Goal: Task Accomplishment & Management: Use online tool/utility

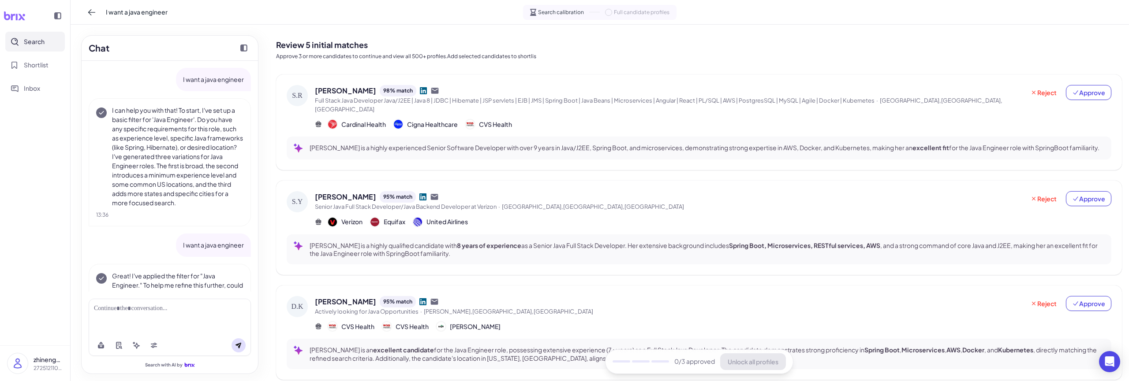
scroll to position [493, 0]
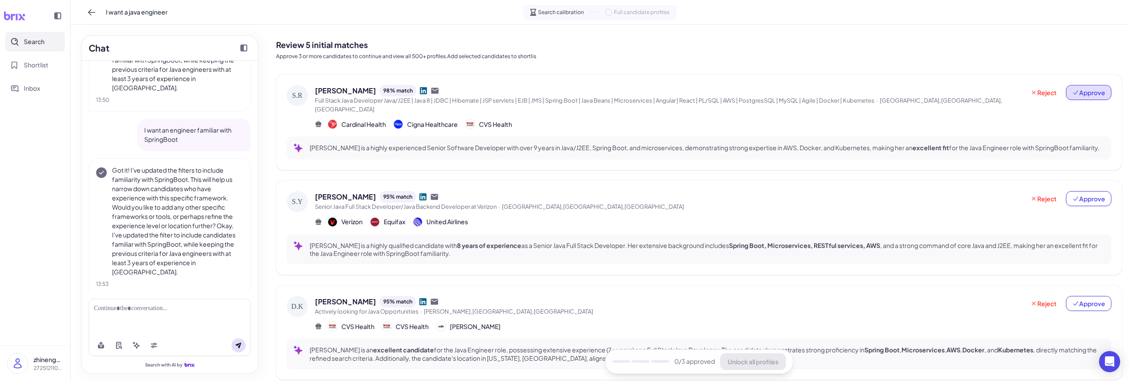
click at [1083, 93] on span "Approve" at bounding box center [1088, 92] width 33 height 9
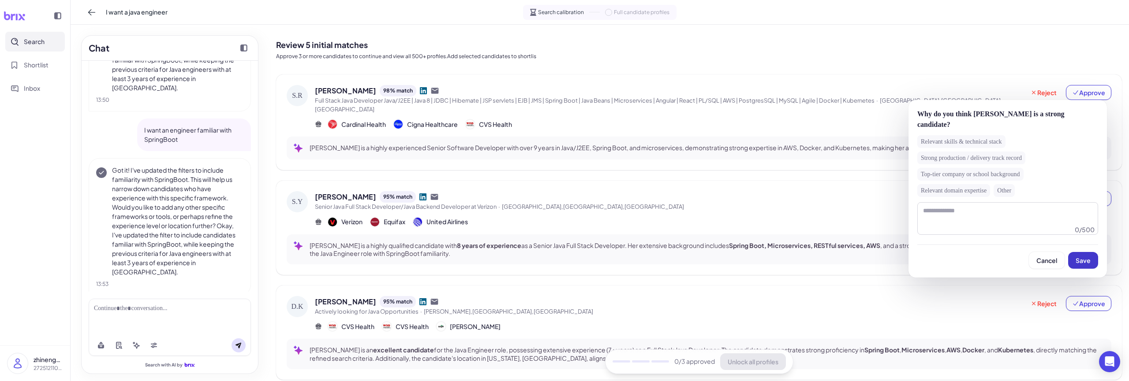
click at [1082, 259] on span "Save" at bounding box center [1082, 261] width 15 height 8
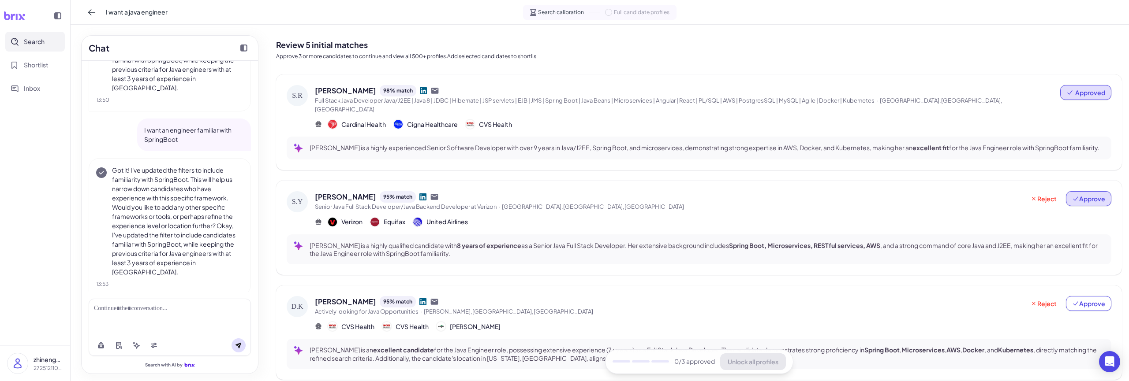
click at [1085, 194] on span "Approve" at bounding box center [1088, 198] width 33 height 9
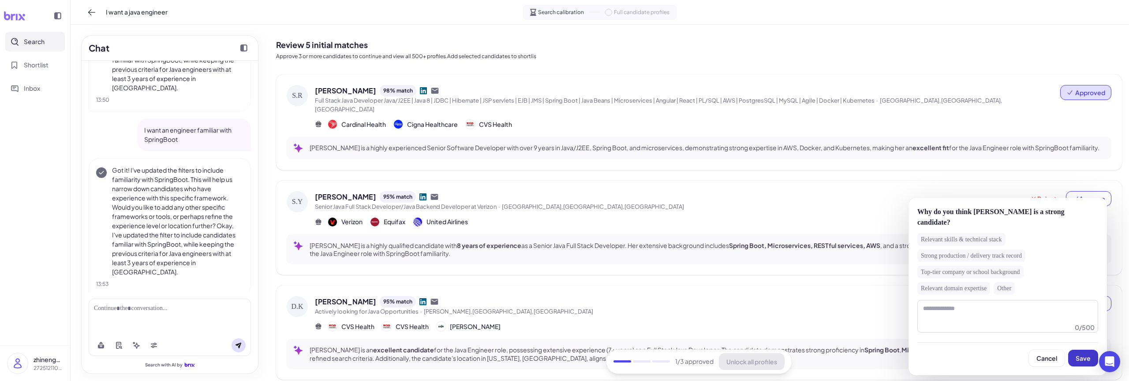
click at [1079, 357] on span "Save" at bounding box center [1082, 359] width 15 height 8
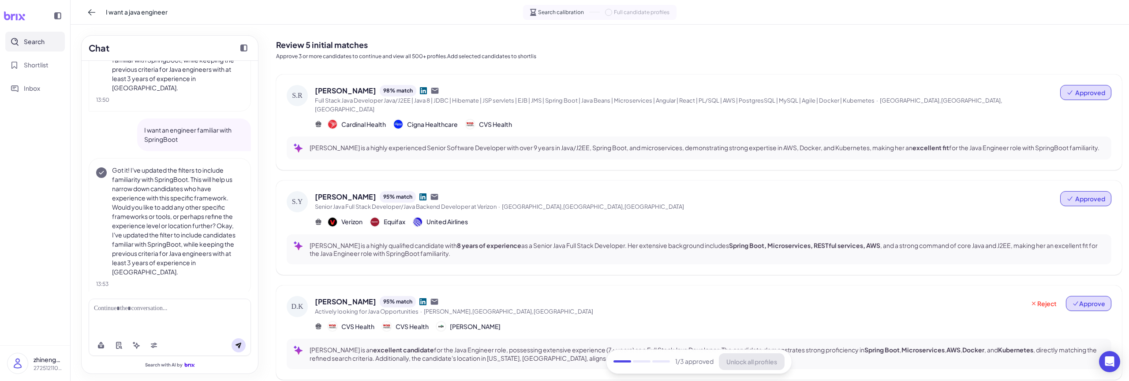
click at [1084, 299] on span "Approve" at bounding box center [1088, 303] width 33 height 9
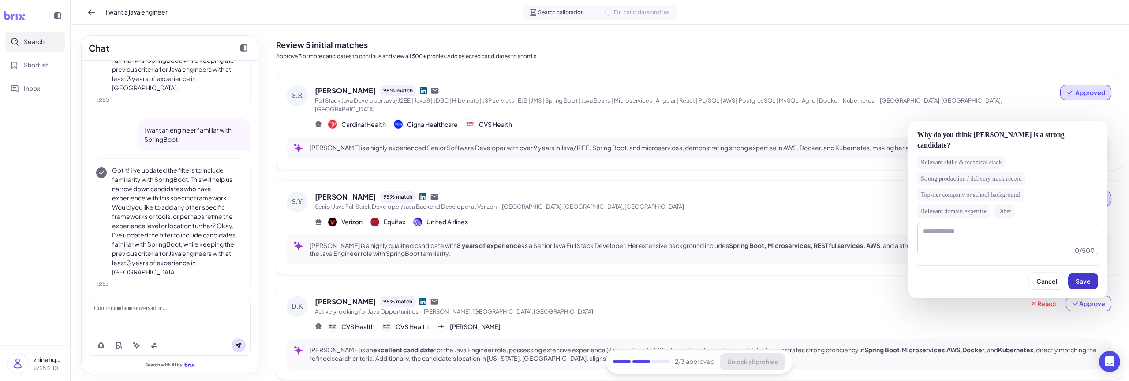
click at [1085, 277] on span "Save" at bounding box center [1082, 281] width 15 height 8
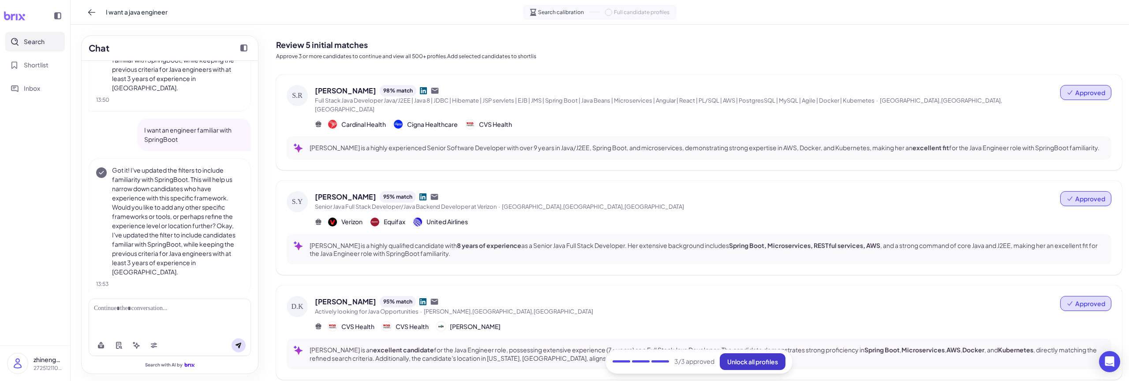
click at [756, 365] on span "Unlock all profiles" at bounding box center [752, 362] width 51 height 8
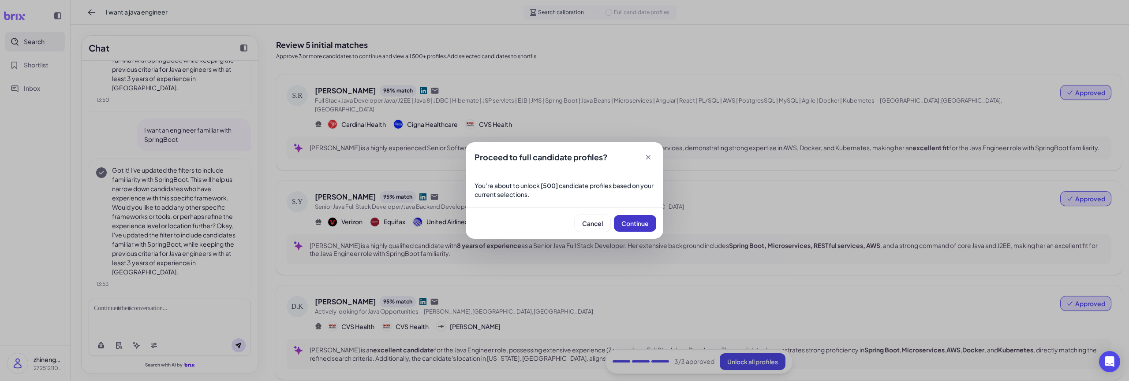
click at [625, 226] on span "Continue" at bounding box center [634, 224] width 27 height 8
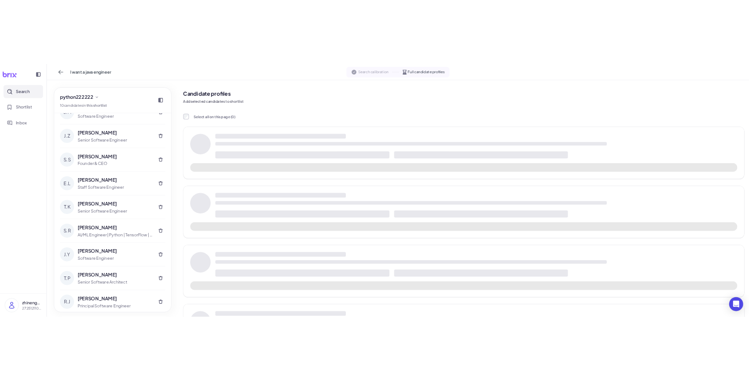
scroll to position [0, 0]
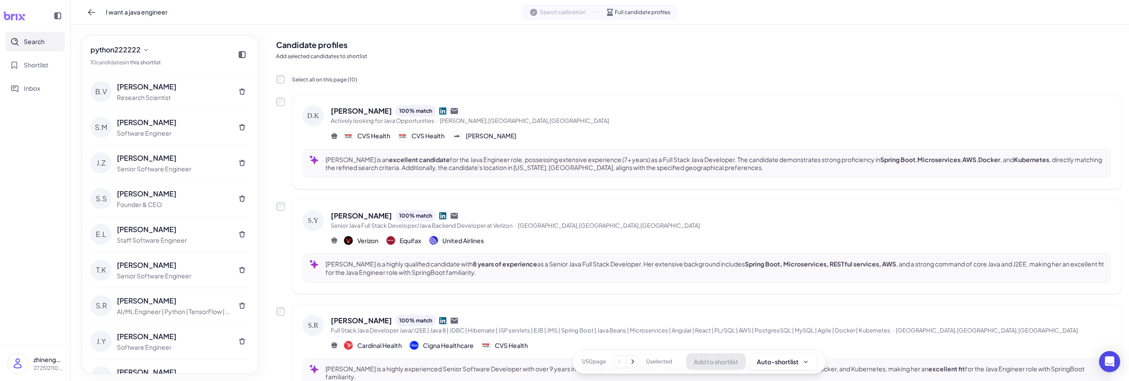
click at [631, 363] on icon at bounding box center [632, 362] width 9 height 9
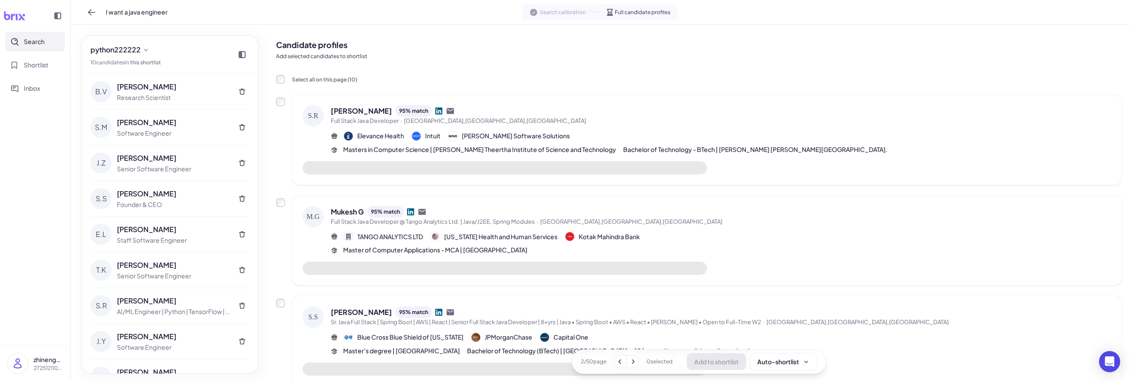
click at [632, 364] on icon at bounding box center [633, 362] width 3 height 4
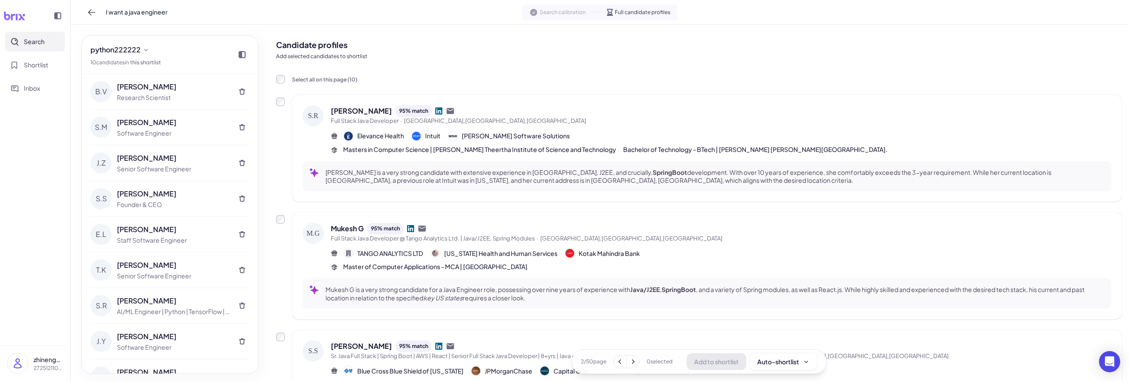
click at [629, 363] on icon at bounding box center [632, 362] width 9 height 9
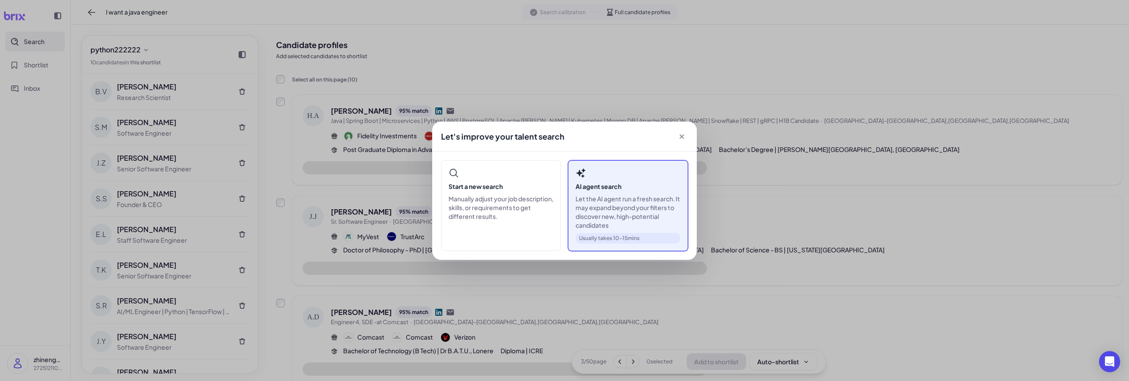
click at [602, 193] on div "AI agent search Let the AI agent run a fresh search. It may expand beyond your …" at bounding box center [628, 205] width 120 height 91
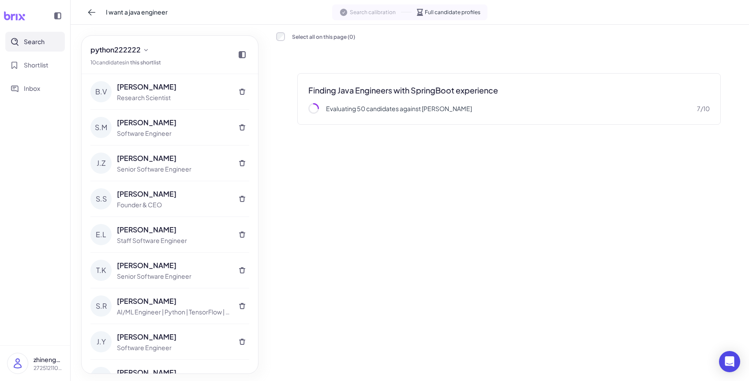
click at [114, 16] on span "I want a java engineer" at bounding box center [137, 11] width 62 height 9
click at [175, 11] on input "**********" at bounding box center [141, 12] width 71 height 14
type input "**********"
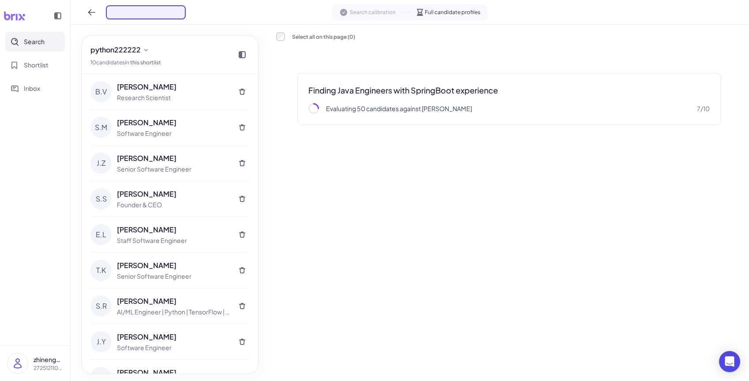
click at [208, 19] on div "**********" at bounding box center [410, 12] width 678 height 25
click at [92, 13] on icon at bounding box center [91, 12] width 9 height 9
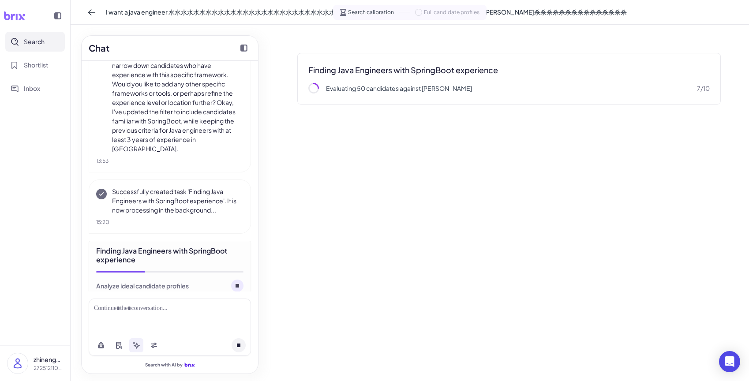
scroll to position [618, 0]
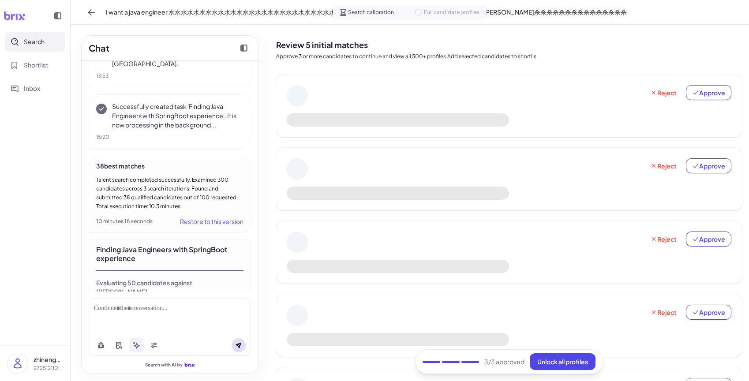
scroll to position [781, 0]
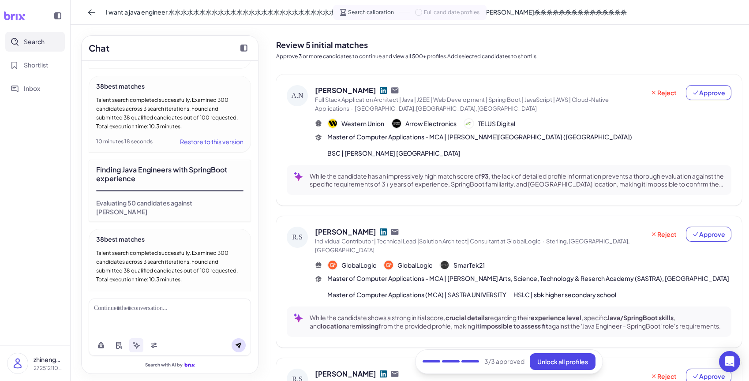
click at [32, 213] on nav "Search Shortlist Inbox" at bounding box center [35, 189] width 70 height 314
click at [159, 235] on div "38 best matches" at bounding box center [169, 239] width 147 height 9
click at [169, 173] on div "Finding Java Engineers with SpringBoot experience Evaluating 50 candidates agai…" at bounding box center [170, 191] width 162 height 62
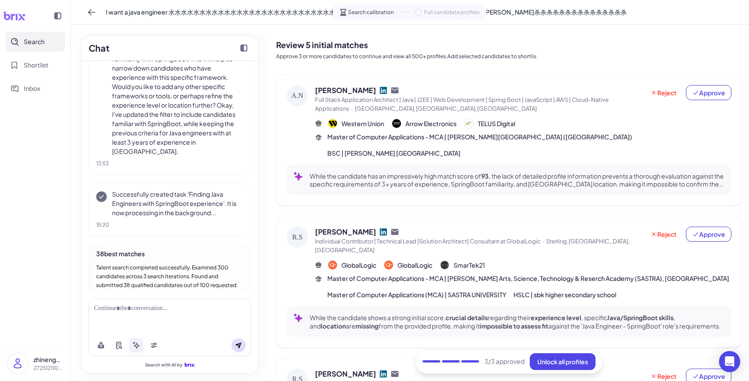
scroll to position [605, 0]
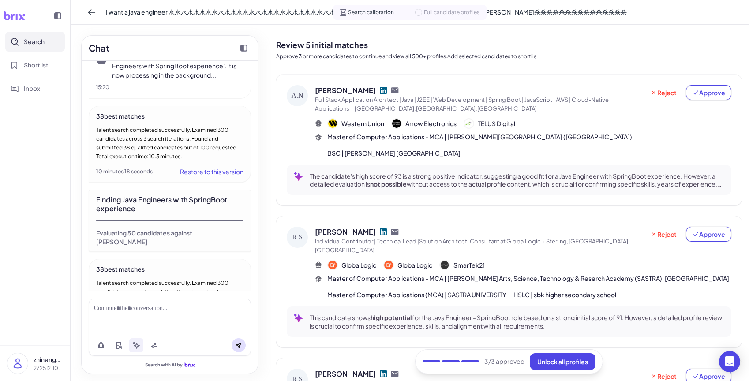
scroll to position [737, 0]
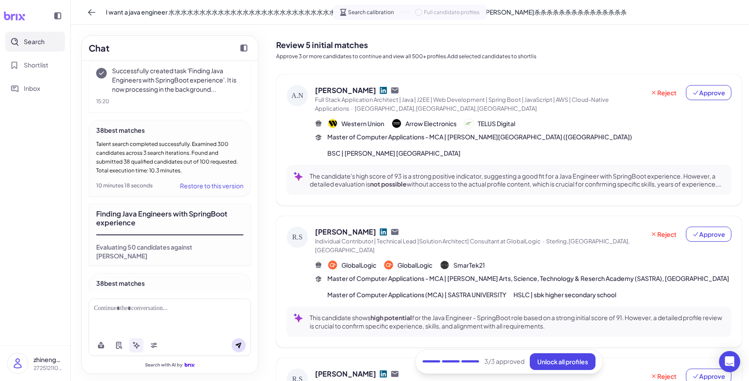
click at [59, 17] on icon at bounding box center [57, 15] width 7 height 7
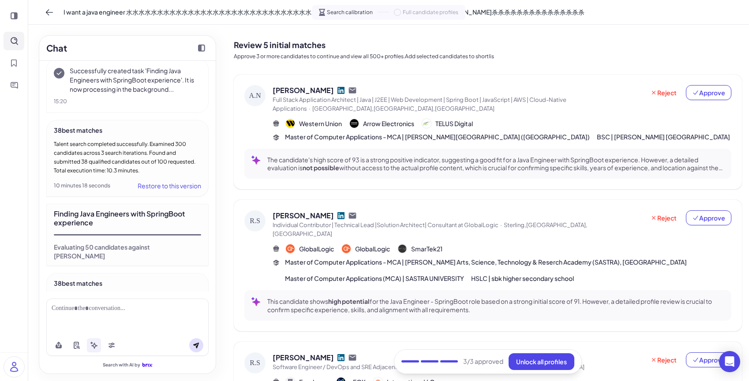
click at [116, 11] on span "I want a java engineer 水水水水水水水水水水水水水水水水水水水水水水水水水水水水水水水水水水水水水水水水水水水水水水水水水水水[PERS…" at bounding box center [323, 11] width 521 height 9
click at [197, 8] on div "**********" at bounding box center [388, 12] width 720 height 25
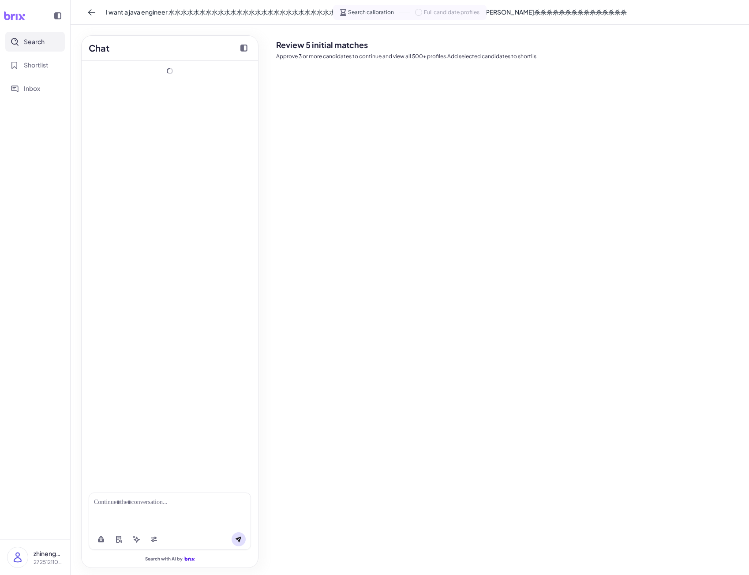
drag, startPoint x: 91, startPoint y: 387, endPoint x: 99, endPoint y: 380, distance: 10.3
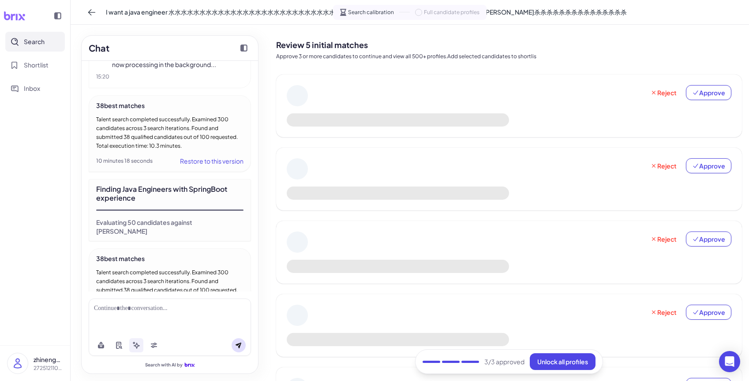
scroll to position [781, 0]
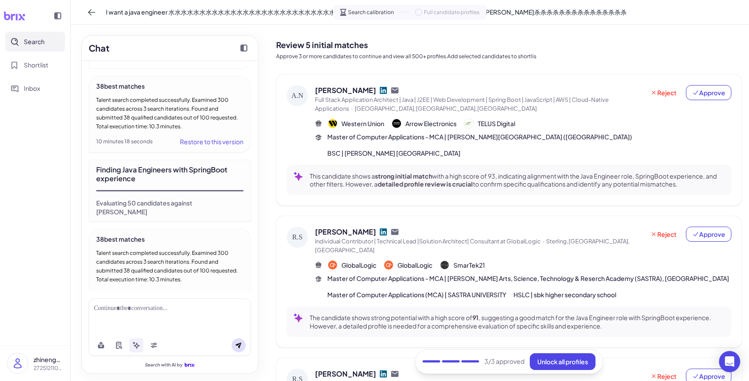
click at [30, 171] on nav "Search Shortlist Inbox" at bounding box center [35, 189] width 70 height 314
